Goal: Subscribe to service/newsletter

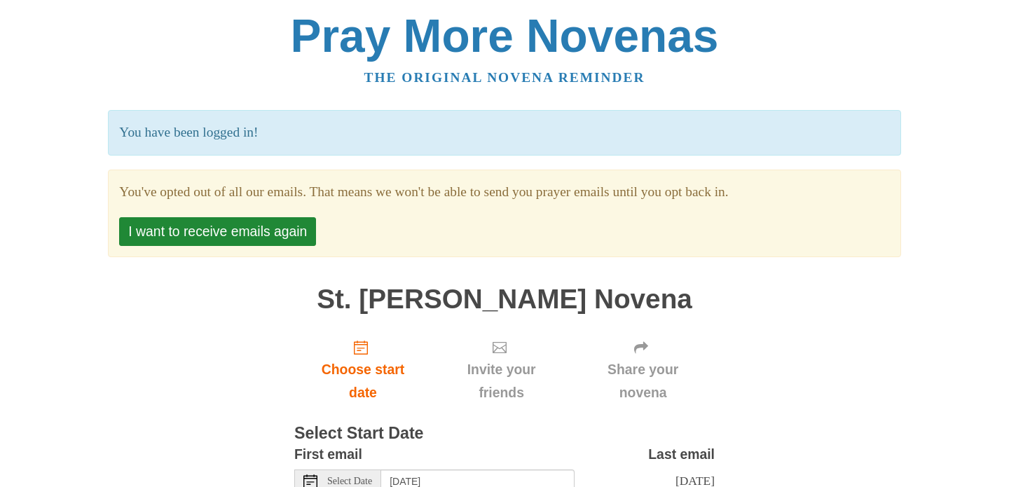
click at [303, 225] on button "I want to receive emails again" at bounding box center [217, 231] width 197 height 29
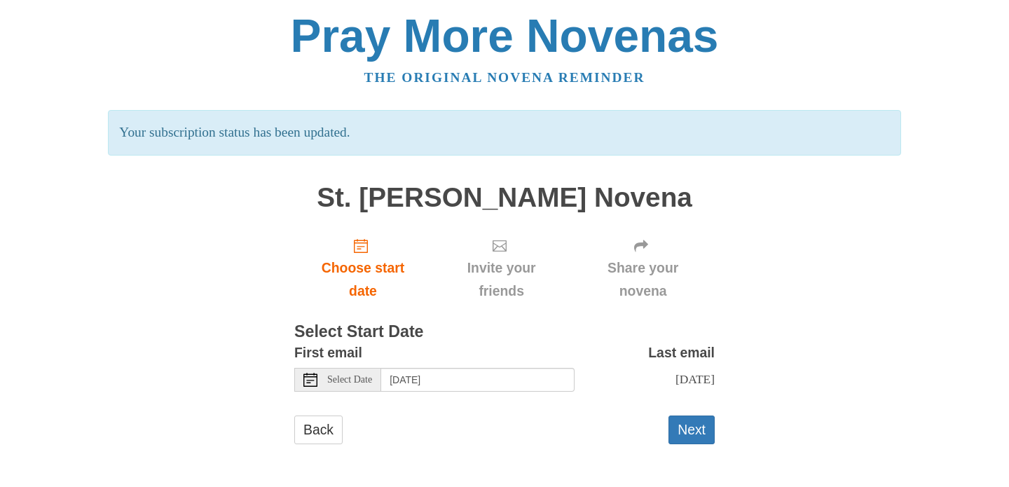
click at [338, 387] on div "First email Select Date Saturday, October 4th Last email Monday, October 13th S…" at bounding box center [504, 371] width 420 height 61
click at [339, 378] on span "Select Date" at bounding box center [349, 380] width 45 height 10
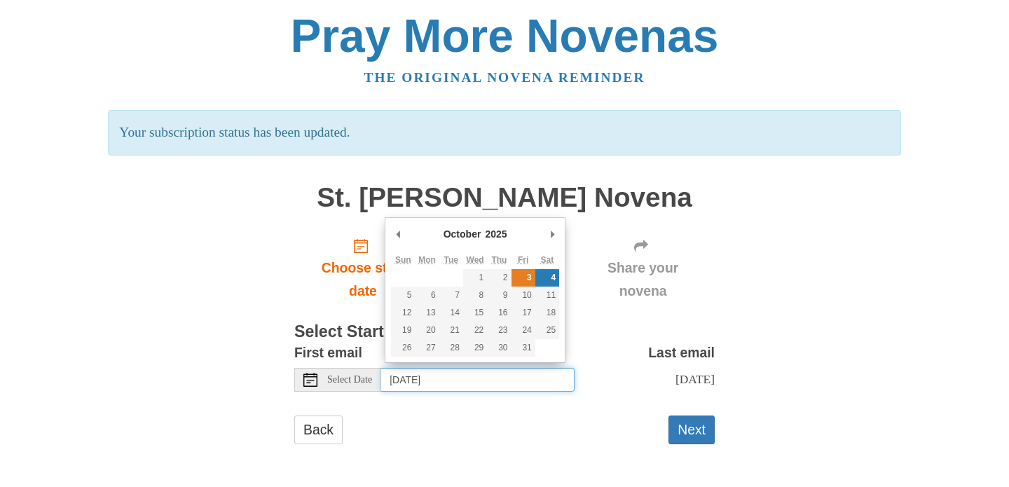
type input "Friday, October 3rd"
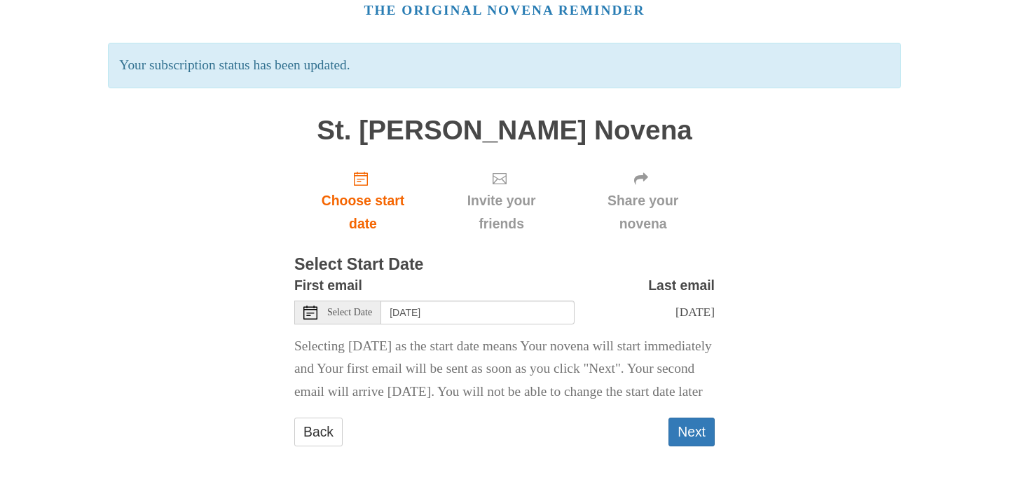
scroll to position [82, 0]
click at [682, 432] on button "Next" at bounding box center [691, 432] width 46 height 29
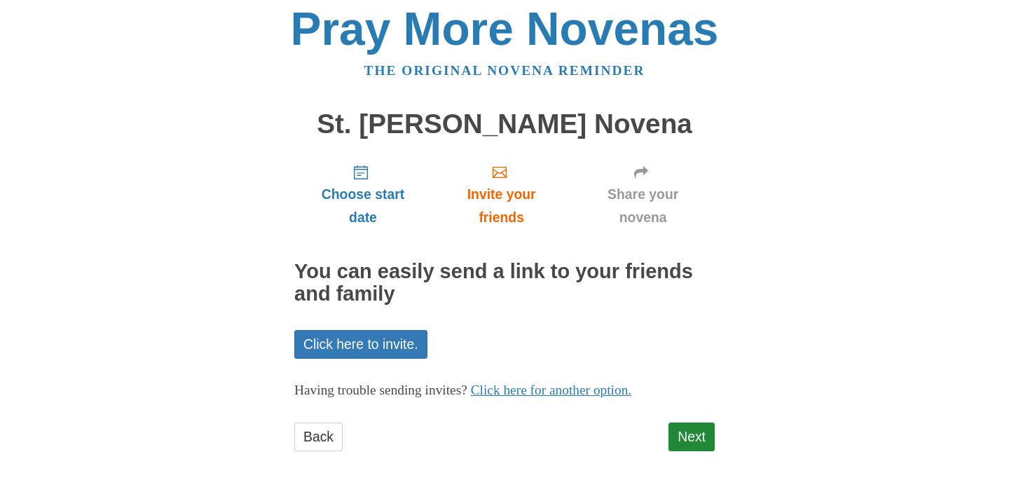
scroll to position [6, 0]
